Goal: Download file/media

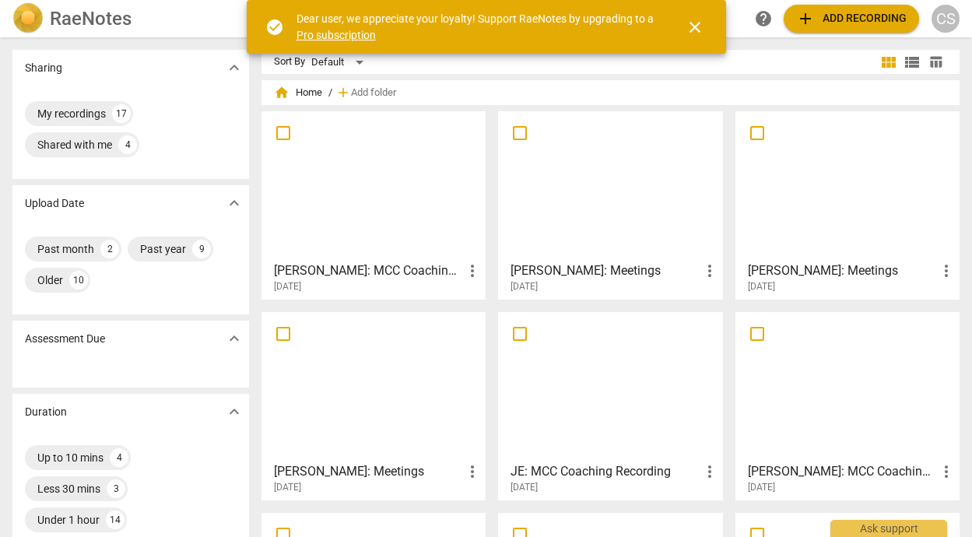
click at [394, 195] on div at bounding box center [373, 186] width 213 height 138
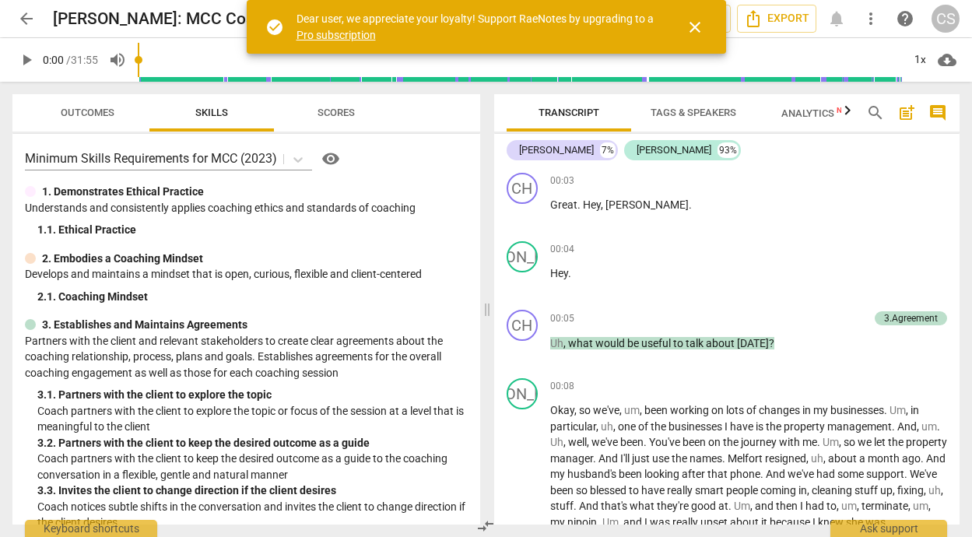
click at [693, 26] on span "close" at bounding box center [695, 27] width 19 height 19
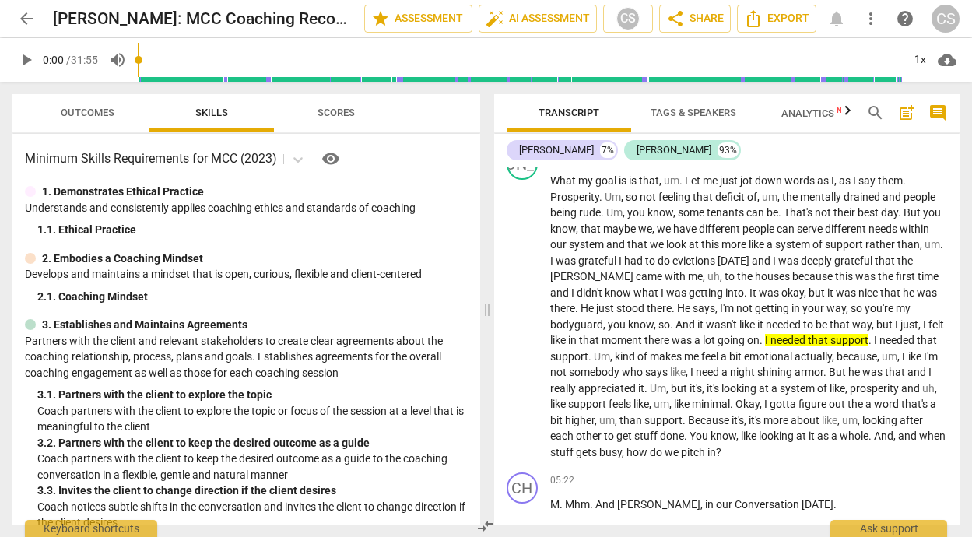
scroll to position [1081, 0]
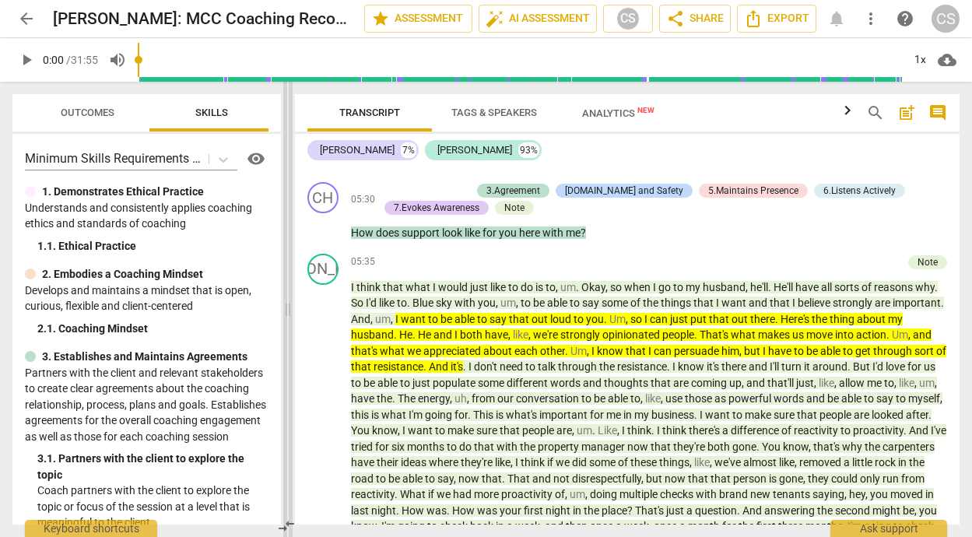
drag, startPoint x: 486, startPoint y: 309, endPoint x: 288, endPoint y: 303, distance: 198.6
click at [288, 303] on span at bounding box center [287, 309] width 9 height 455
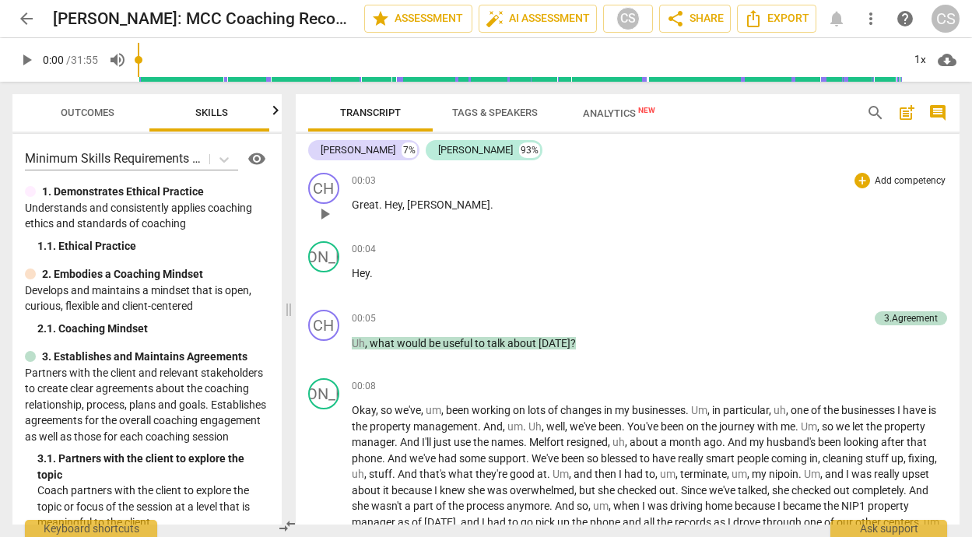
scroll to position [0, 0]
drag, startPoint x: 350, startPoint y: 202, endPoint x: 455, endPoint y: 496, distance: 311.7
click at [455, 496] on div "CH play_arrow pause 00:03 + Add competency keyboard_arrow_right Great . Hey , […" at bounding box center [628, 346] width 665 height 358
click at [778, 13] on span "Export" at bounding box center [776, 18] width 65 height 19
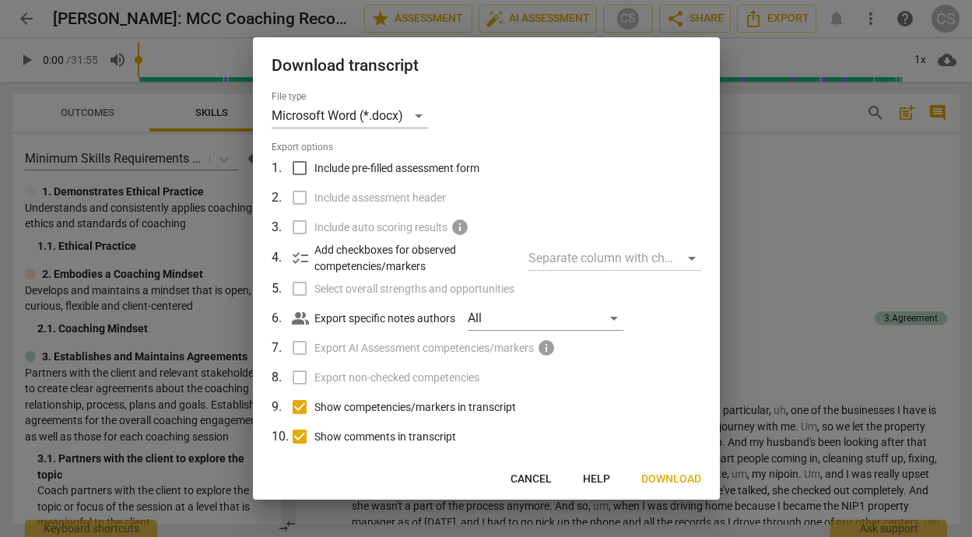
click at [302, 405] on input "Show competencies/markers in transcript" at bounding box center [300, 407] width 30 height 30
checkbox input "false"
click at [302, 432] on input "Show comments in transcript" at bounding box center [300, 437] width 30 height 30
checkbox input "false"
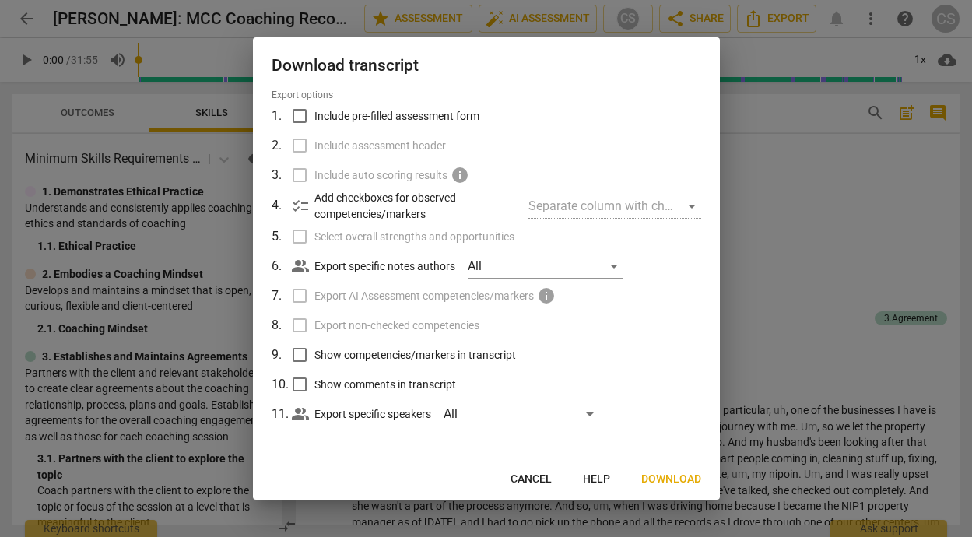
scroll to position [51, 0]
click at [668, 473] on span "Download" at bounding box center [671, 480] width 60 height 16
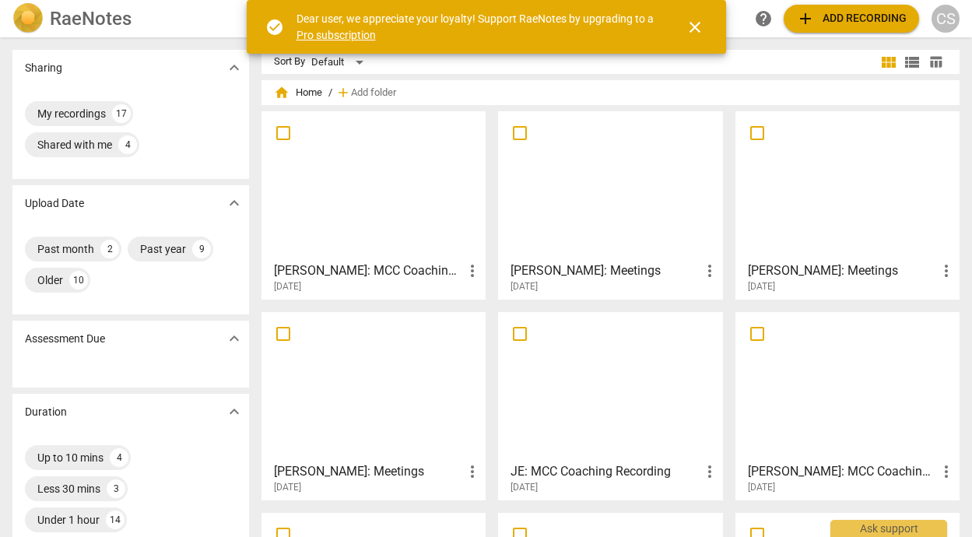
click at [350, 228] on div at bounding box center [373, 186] width 213 height 138
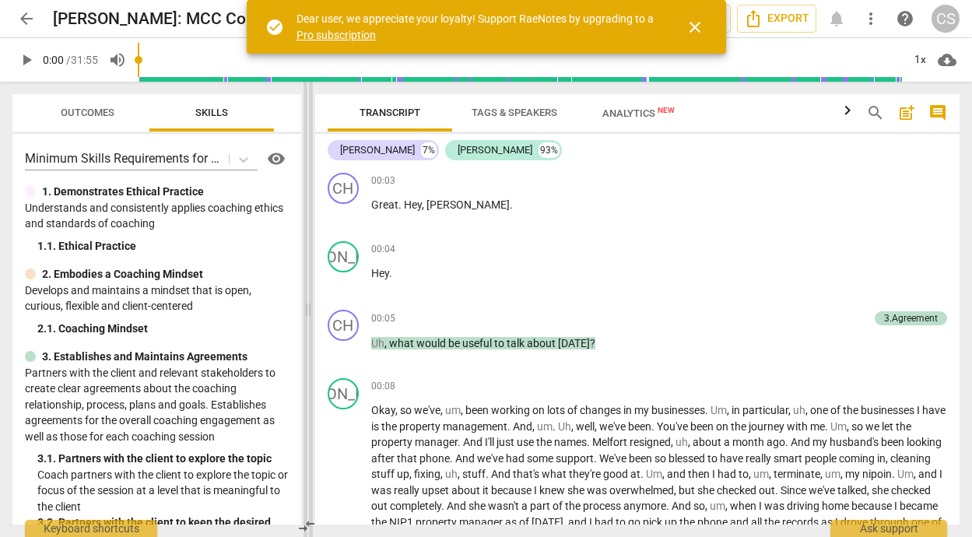
drag, startPoint x: 486, startPoint y: 306, endPoint x: 307, endPoint y: 309, distance: 179.0
click at [307, 309] on span at bounding box center [308, 309] width 9 height 455
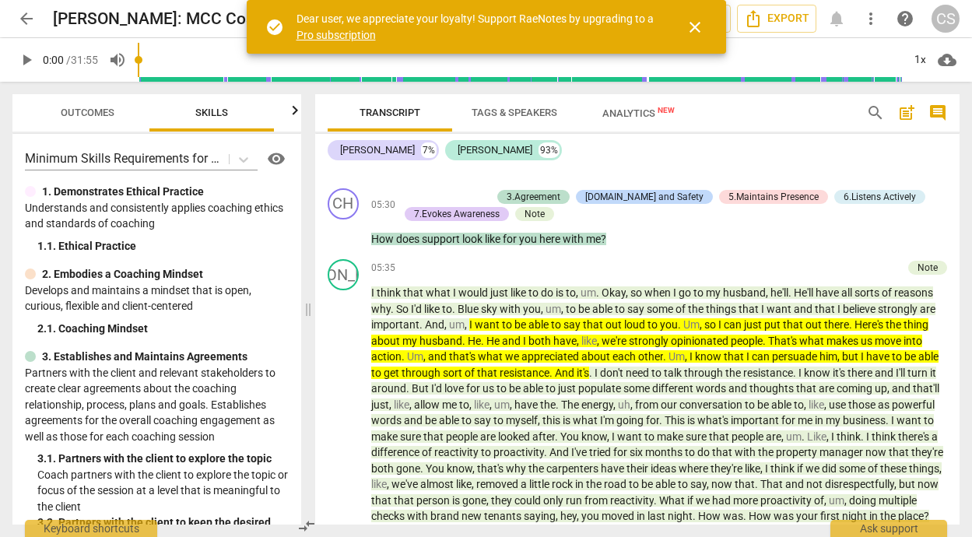
scroll to position [1118, 0]
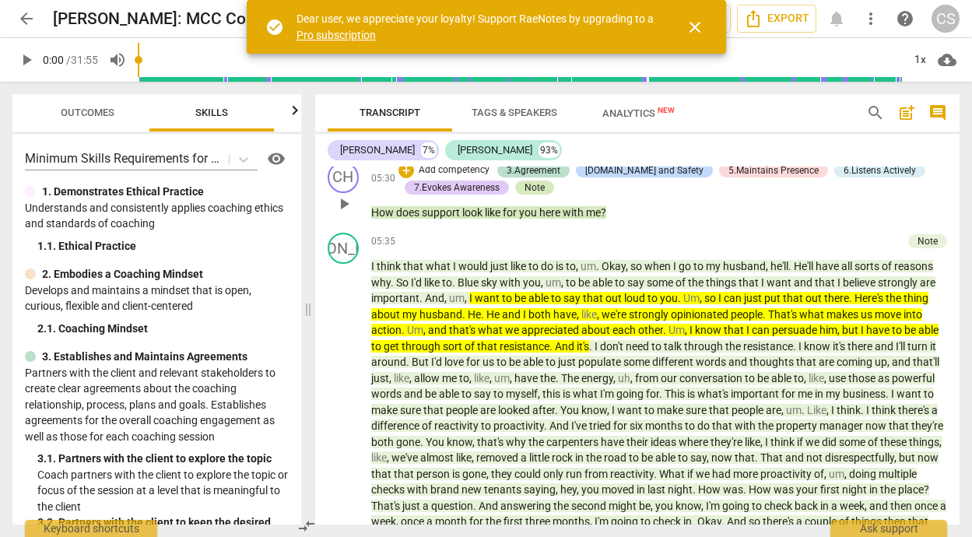
click at [533, 195] on div "Note" at bounding box center [535, 188] width 20 height 14
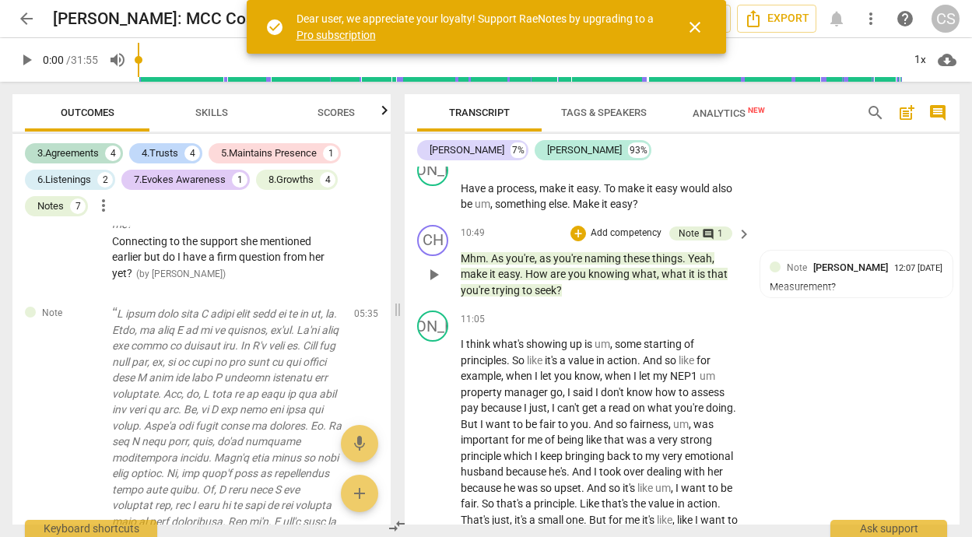
scroll to position [3783, 0]
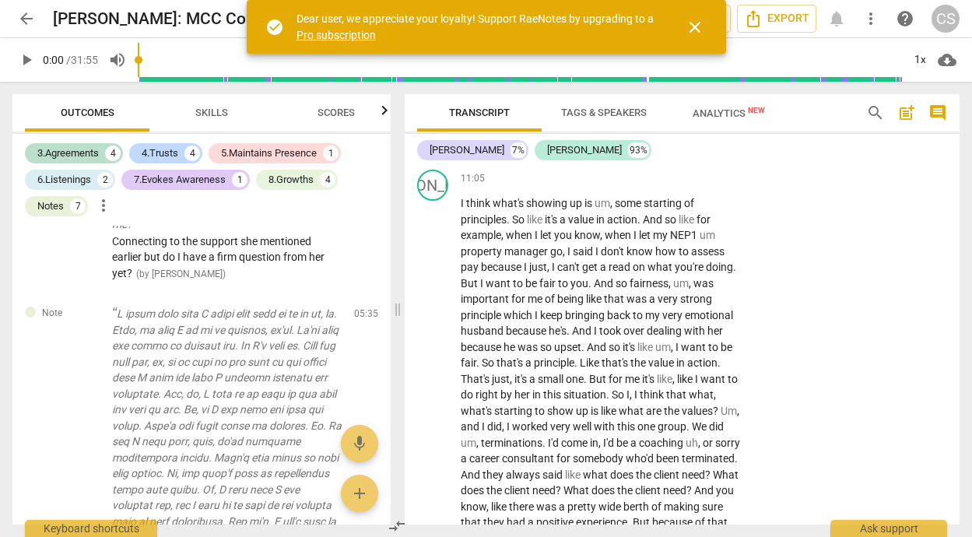
click at [26, 16] on span "arrow_back" at bounding box center [26, 18] width 19 height 19
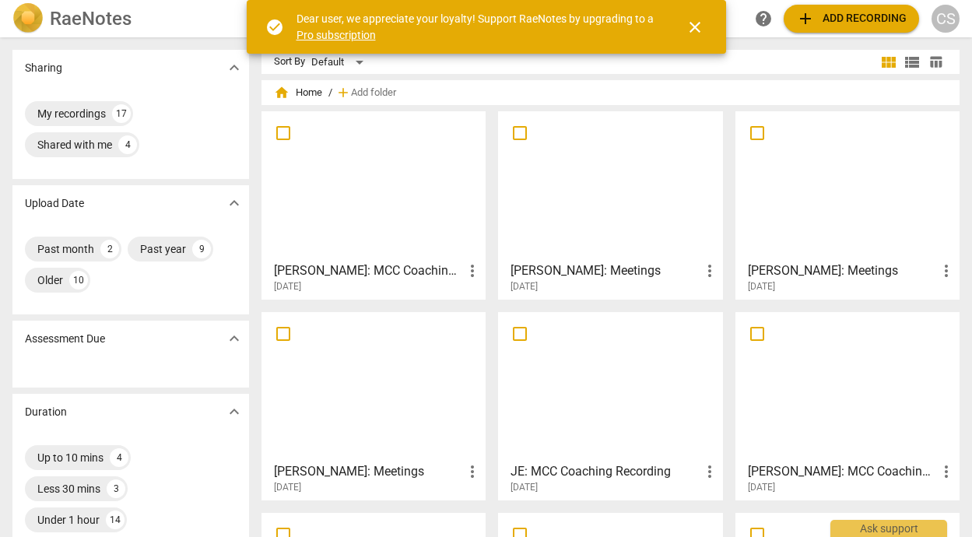
click at [585, 191] on div at bounding box center [610, 186] width 213 height 138
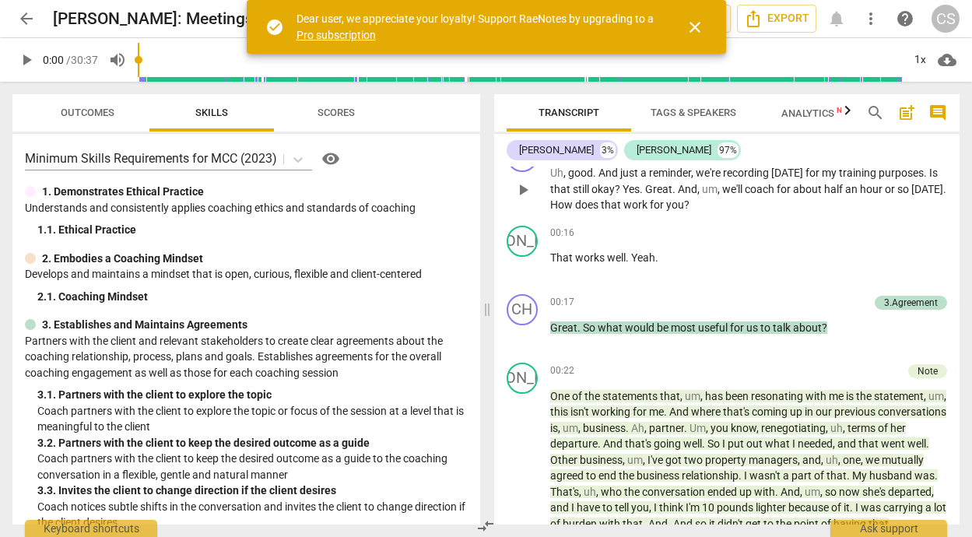
scroll to position [174, 0]
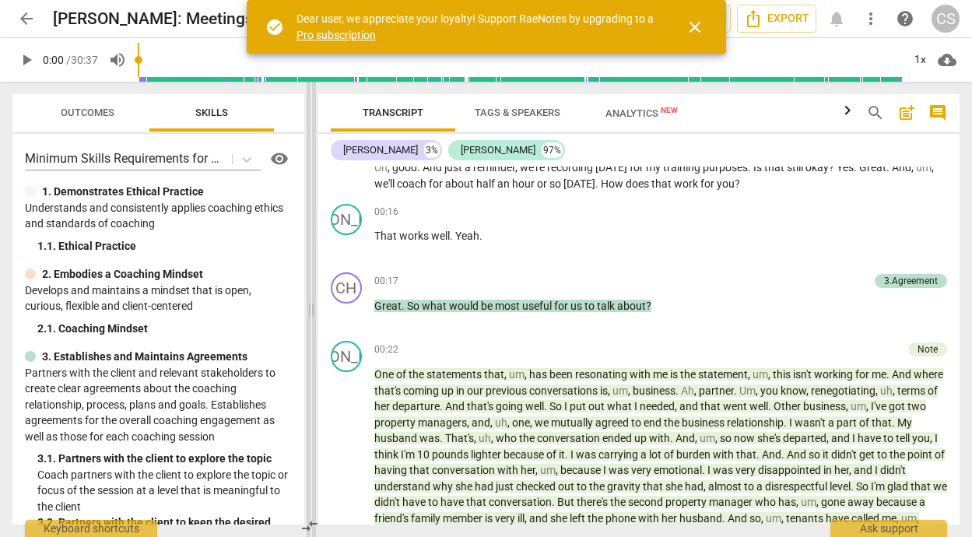
drag, startPoint x: 488, startPoint y: 308, endPoint x: 315, endPoint y: 309, distance: 172.8
click at [315, 309] on span at bounding box center [311, 309] width 9 height 455
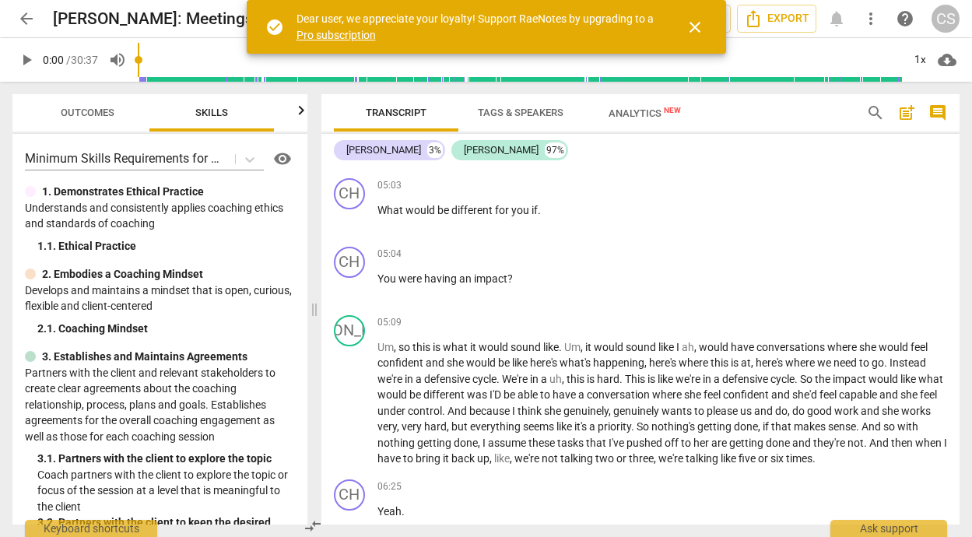
scroll to position [1480, 0]
